Goal: Use online tool/utility

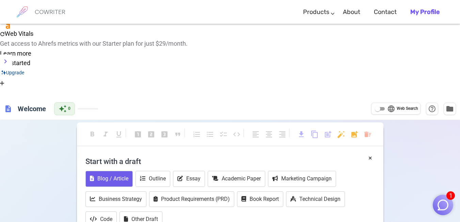
click at [111, 171] on button "Blog / Article" at bounding box center [108, 179] width 47 height 16
type textarea "Tool 109"
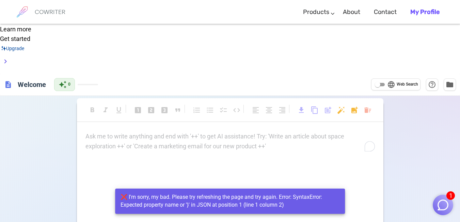
scroll to position [28, 0]
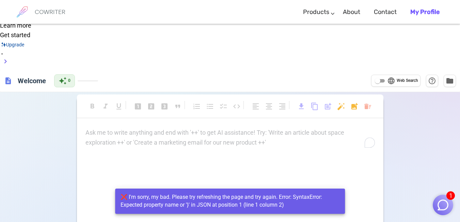
click at [161, 20] on div "COWRITER Products Writing Marketing Emails Images (soon) About Contact My Profi…" at bounding box center [230, 12] width 433 height 24
click at [178, 128] on div "Ask me to write anything and end with '++' to get AI assistance! Try: 'Write an…" at bounding box center [230, 138] width 290 height 20
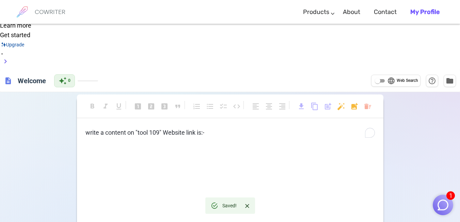
click at [162, 129] on span "write a content on "tool 109" Website link is:-" at bounding box center [144, 132] width 119 height 7
click at [164, 129] on span "write a content on "tool 109" Website link is:-" at bounding box center [144, 132] width 119 height 7
click at [254, 128] on p "write a content on "tool 109" reference Website link is:-" at bounding box center [230, 133] width 290 height 10
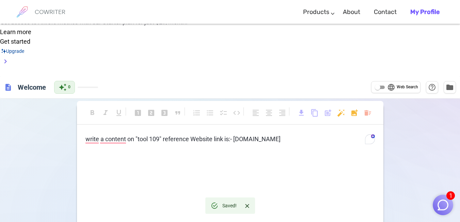
scroll to position [0, 0]
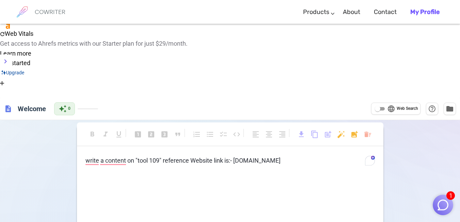
click at [326, 156] on p "write a content on "tool 109" reference Website link is:- [DOMAIN_NAME]" at bounding box center [230, 161] width 290 height 10
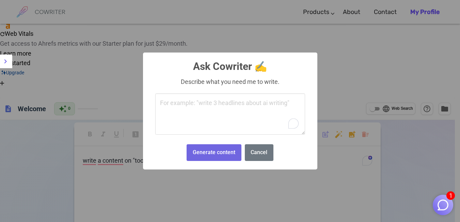
click at [347, 99] on div "× Ask Cowriter ✍️ Describe what you need me to write. Generate content No Cancel" at bounding box center [230, 111] width 460 height 222
click at [260, 159] on button "Cancel" at bounding box center [259, 152] width 29 height 17
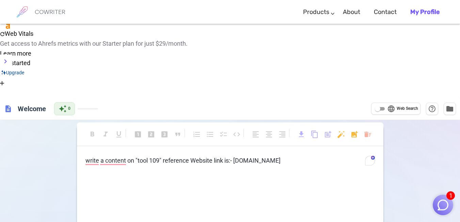
click at [274, 156] on div "write a content on "tool 109" reference Website link is:- [DOMAIN_NAME]" at bounding box center [230, 224] width 307 height 136
click at [271, 157] on span "write a content on "tool 109" reference Website link is:- [DOMAIN_NAME]" at bounding box center [182, 160] width 195 height 7
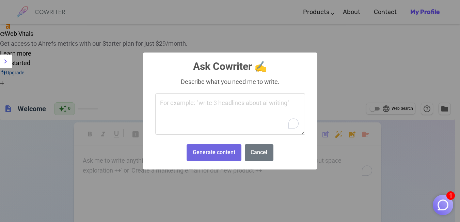
click at [276, 105] on textarea "To enrich screen reader interactions, please activate Accessibility in Grammarl…" at bounding box center [230, 114] width 150 height 42
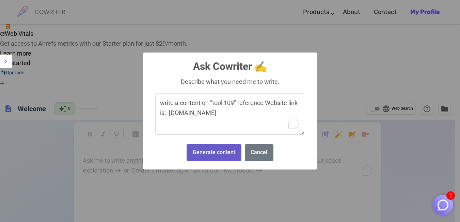
type textarea "write a content on "tool 109" reference Website link is:- [DOMAIN_NAME]"
click at [212, 156] on button "Generate content" at bounding box center [214, 152] width 54 height 17
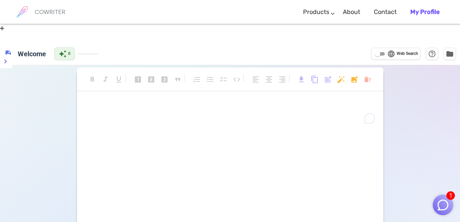
scroll to position [59, 0]
